Goal: Find specific page/section: Find specific page/section

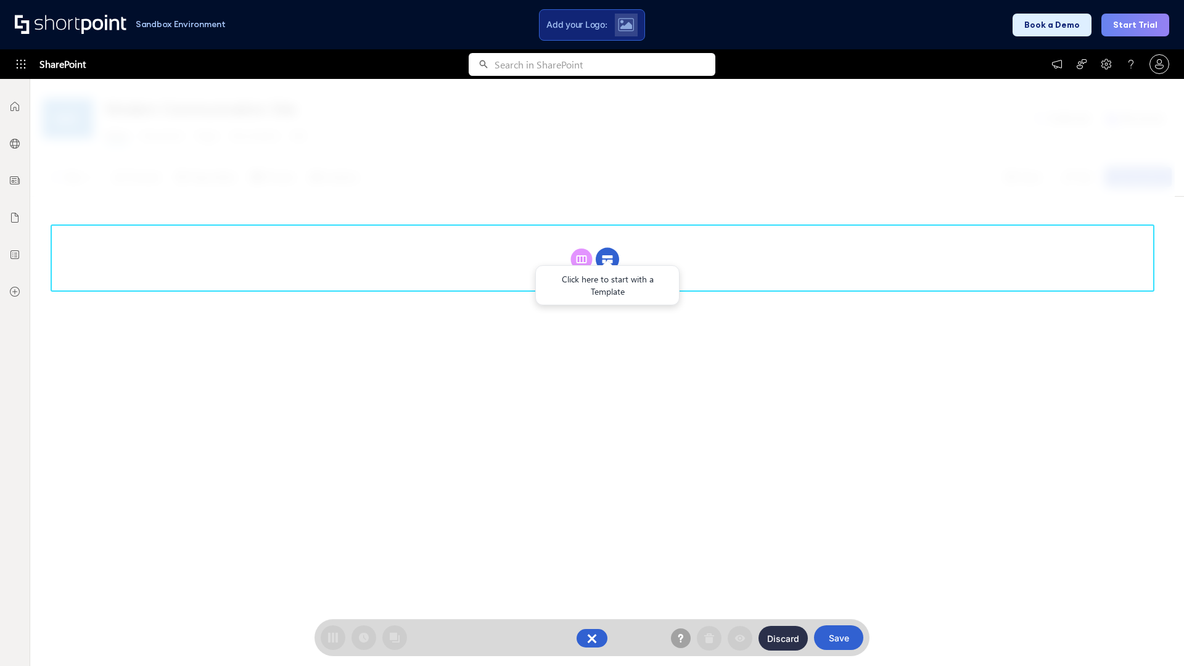
click at [608, 259] on circle at bounding box center [607, 259] width 23 height 23
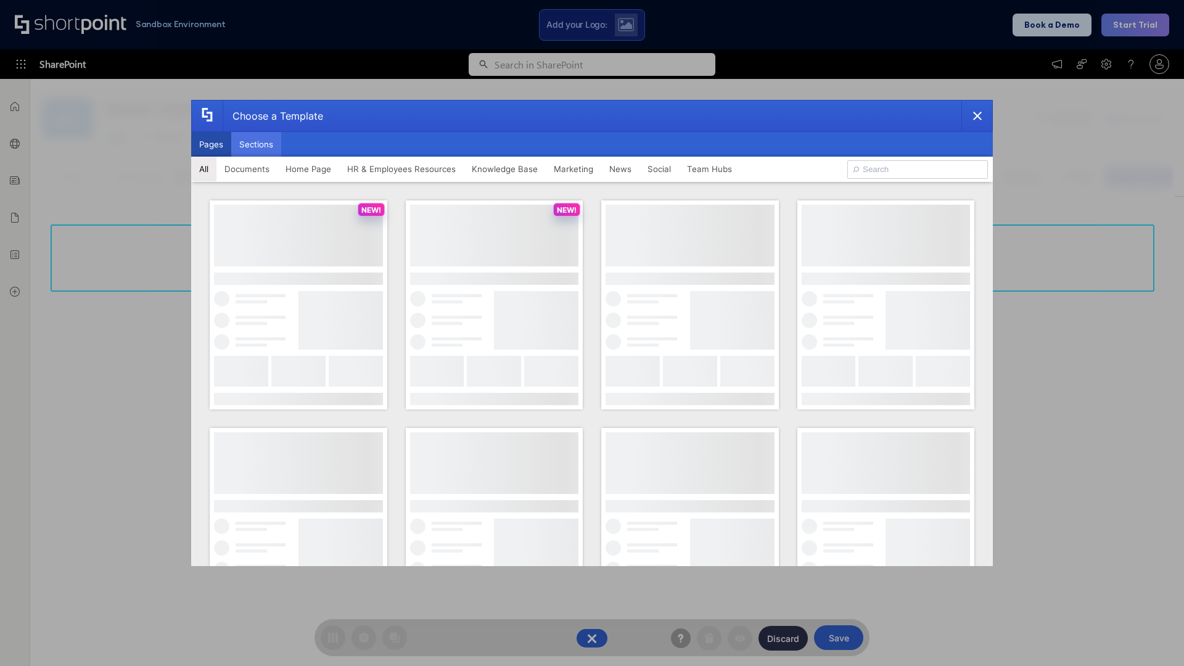
click at [256, 144] on button "Sections" at bounding box center [256, 144] width 50 height 25
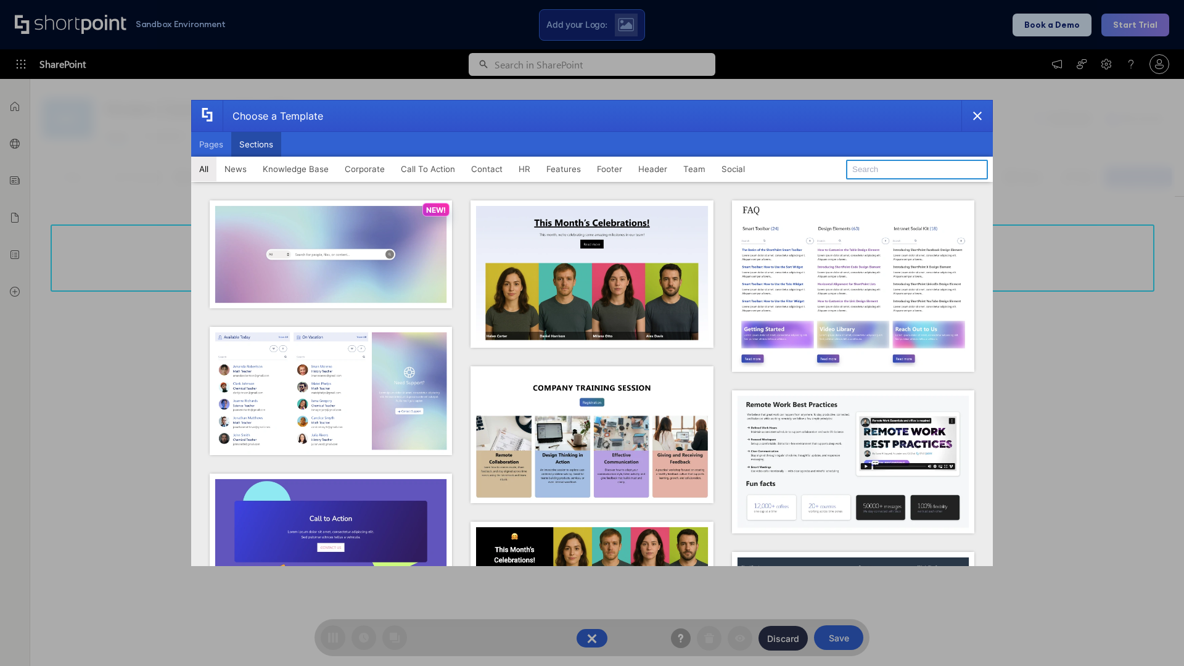
type input "Teams Basics"
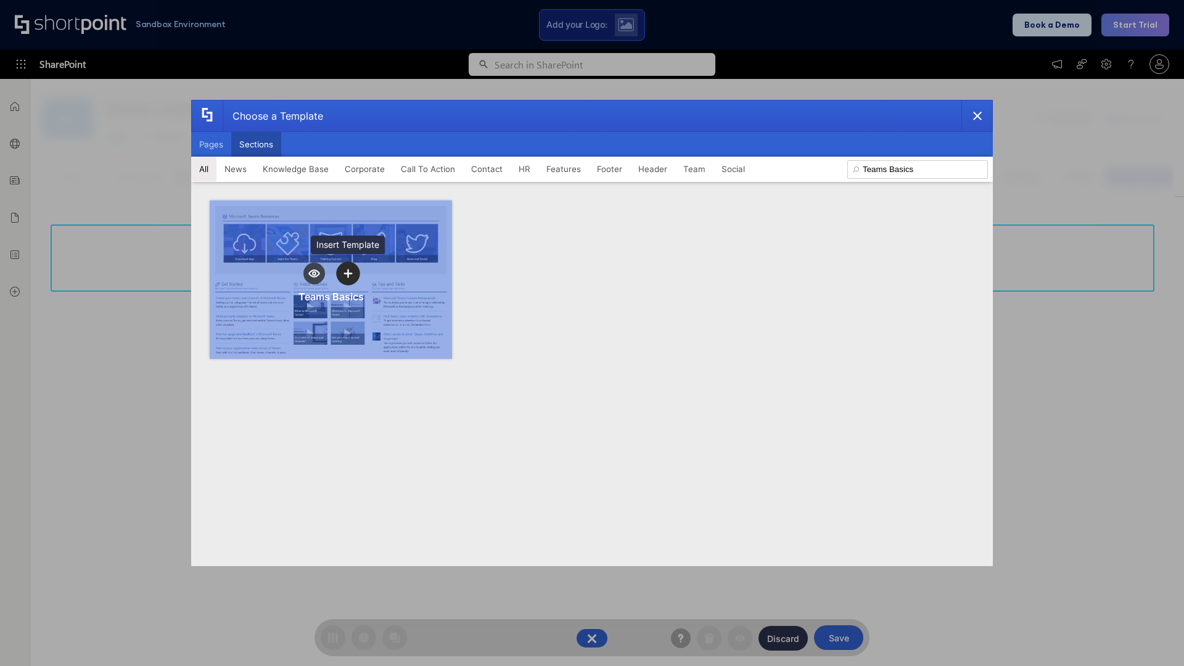
click at [348, 273] on icon "template selector" at bounding box center [348, 273] width 9 height 9
